Goal: Task Accomplishment & Management: Use online tool/utility

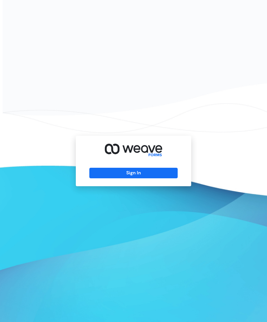
click at [162, 178] on button "Sign In" at bounding box center [133, 173] width 88 height 11
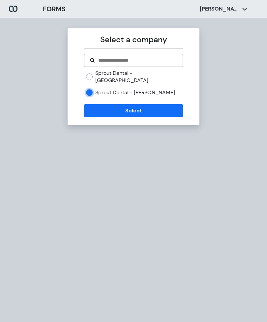
click at [136, 104] on button "Select" at bounding box center [133, 110] width 99 height 13
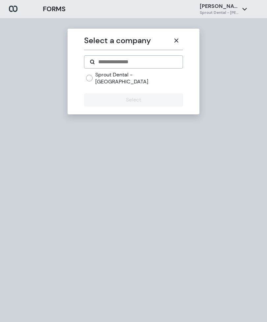
click at [223, 12] on h6 "Sprout Dental - [PERSON_NAME]" at bounding box center [220, 13] width 40 height 6
click at [177, 37] on button "button" at bounding box center [176, 40] width 13 height 13
click at [174, 39] on icon "button" at bounding box center [176, 40] width 5 height 5
